Goal: Entertainment & Leisure: Browse casually

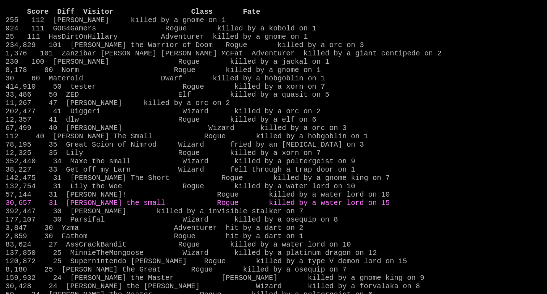
scroll to position [660, 0]
click at [90, 148] on link "12,325 35 Lily Rogue killed by a xorn on 7" at bounding box center [162, 152] width 315 height 8
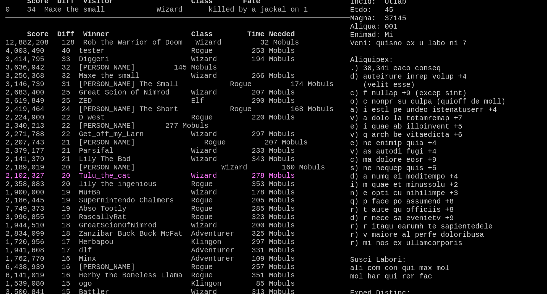
scroll to position [25, 0]
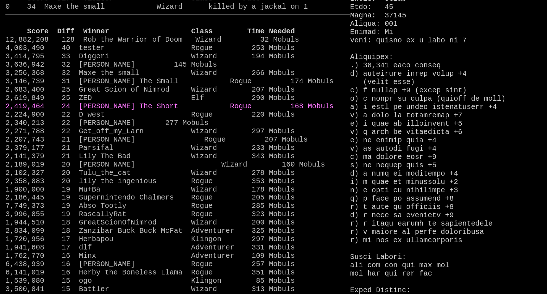
click at [112, 110] on link "2,419,464 24 Moya The Short Rogue 168 Mobuls" at bounding box center [169, 106] width 328 height 8
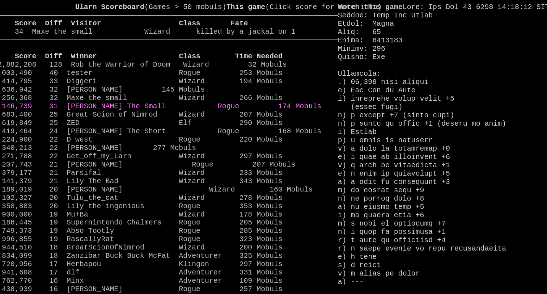
scroll to position [0, 0]
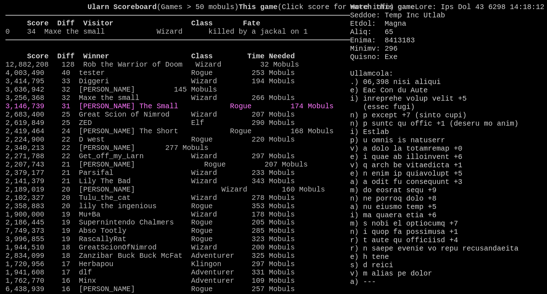
click at [111, 110] on link "3,146,739 31 Moya The Small Rogue 174 Mobuls" at bounding box center [169, 106] width 328 height 8
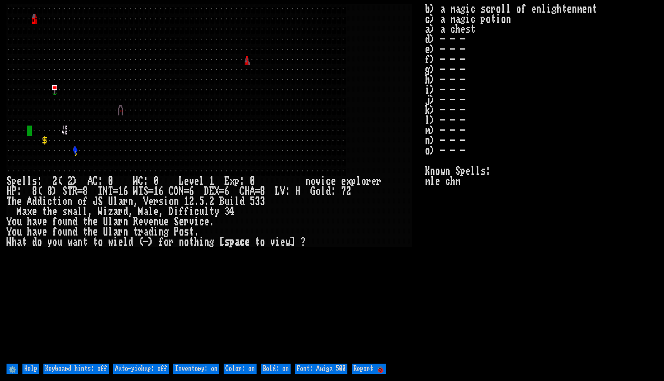
click at [472, 295] on stats "b) a magic scroll of enlightenment c) a magic potion a) a chest d) - - - e) - -…" at bounding box center [541, 183] width 232 height 358
click at [376, 288] on larn at bounding box center [216, 183] width 418 height 358
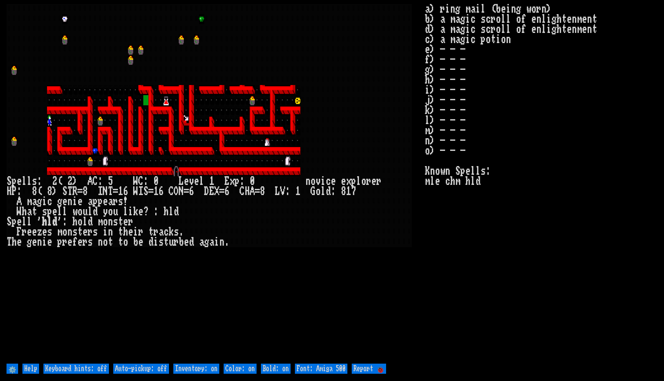
click at [353, 288] on larn at bounding box center [216, 183] width 418 height 358
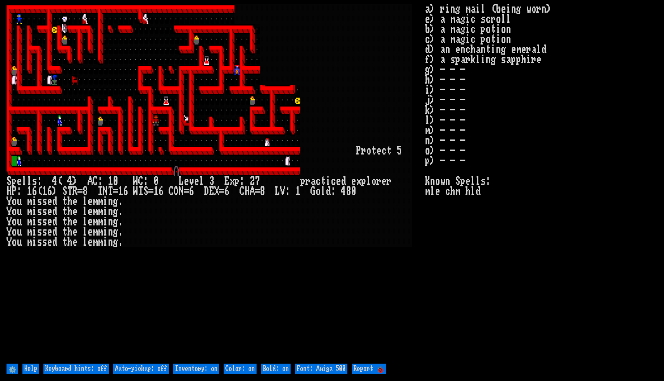
drag, startPoint x: 487, startPoint y: 274, endPoint x: 587, endPoint y: 274, distance: 100.2
click at [487, 274] on stats "a) ring mail (being worn) e) a magic scroll b) a magic potion c) a magic potion…" at bounding box center [541, 183] width 232 height 358
